Goal: Find specific page/section: Locate a particular part of the current website

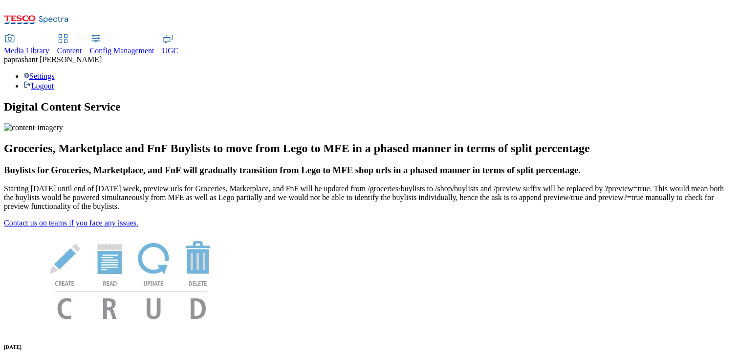
click at [82, 46] on div "Content" at bounding box center [69, 50] width 25 height 9
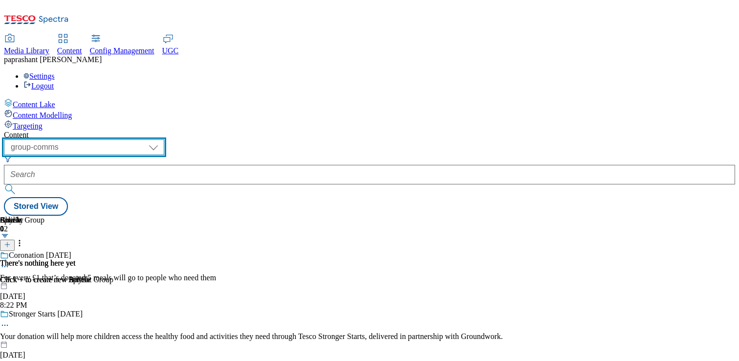
click at [164, 139] on select "dotcom-cz dotcom-hu dotcom-sk fnf-uk ghs-roi ghs-uk group-comms ighs-cz ighs-hu…" at bounding box center [84, 147] width 160 height 16
select select "ghs-[GEOGRAPHIC_DATA]"
click at [127, 139] on select "dotcom-cz dotcom-hu dotcom-sk fnf-uk ghs-roi ghs-uk group-comms ighs-cz ighs-hu…" at bounding box center [84, 147] width 160 height 16
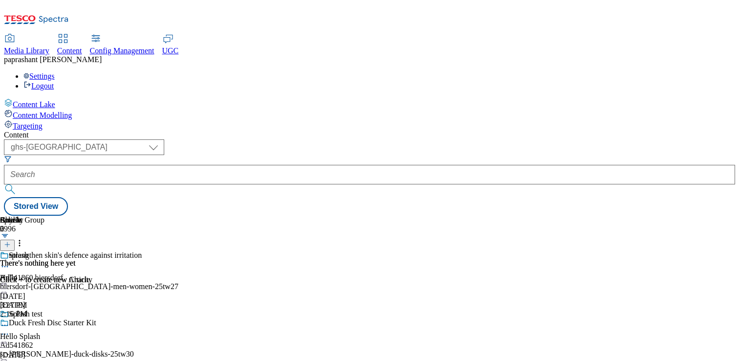
click at [82, 46] on div "Content" at bounding box center [69, 50] width 25 height 9
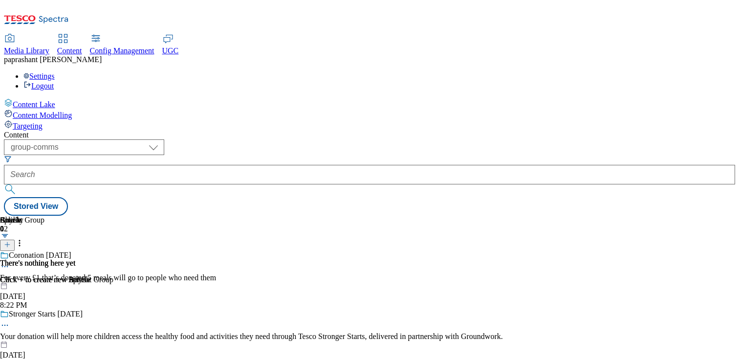
click at [200, 216] on div "Article 0 There's nothing here yet Click + to create new Article" at bounding box center [369, 216] width 731 height 0
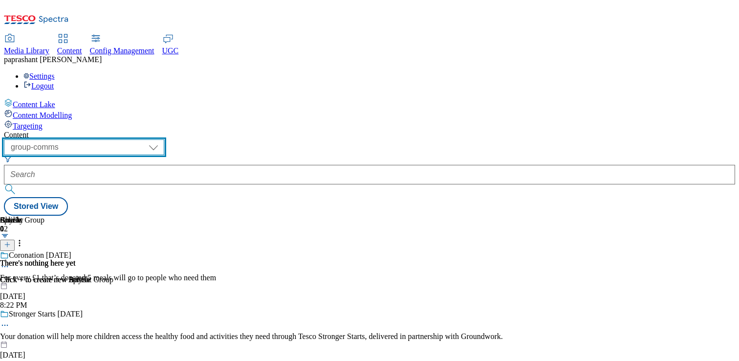
click at [164, 139] on select "dotcom-cz dotcom-hu dotcom-sk fnf-uk ghs-roi ghs-uk group-comms ighs-cz ighs-hu…" at bounding box center [84, 147] width 160 height 16
select select "ghs-[GEOGRAPHIC_DATA]"
click at [127, 139] on select "dotcom-cz dotcom-hu dotcom-sk fnf-uk ghs-roi ghs-uk group-comms ighs-cz ighs-hu…" at bounding box center [84, 147] width 160 height 16
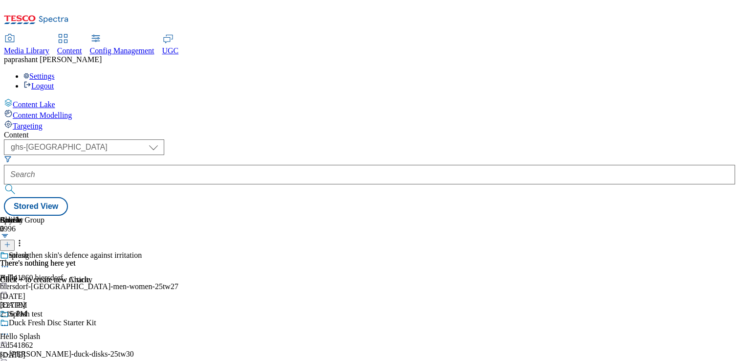
click at [210, 251] on div "Strengthen skin's defence against irritation Ad541860 biersdorf biersdorf-nivea…" at bounding box center [105, 284] width 210 height 67
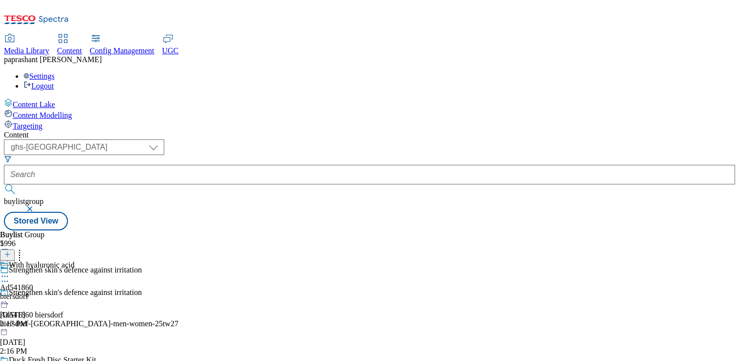
click at [74, 261] on div "With hyaluronic acid Ad541860 biersdorf Aug 19, 2025 2:17 PM" at bounding box center [37, 294] width 74 height 67
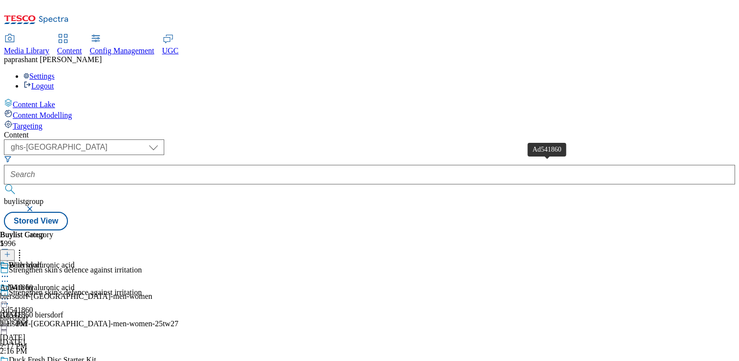
click at [33, 283] on span "Ad541860" at bounding box center [16, 287] width 33 height 9
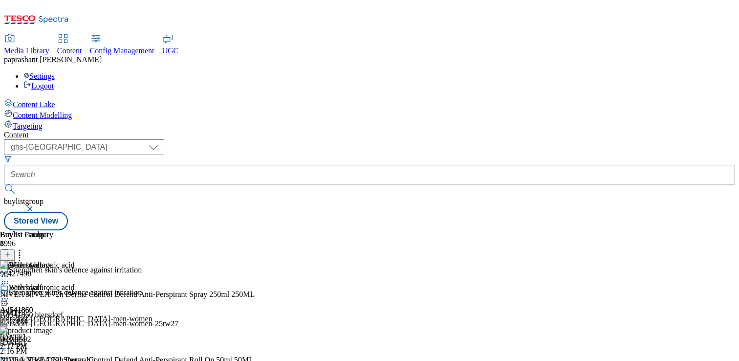
scroll to position [493, 0]
